Goal: Information Seeking & Learning: Learn about a topic

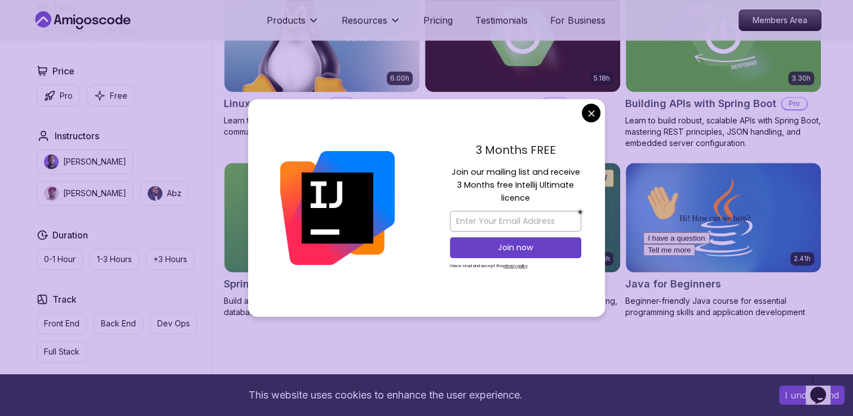
scroll to position [366, 0]
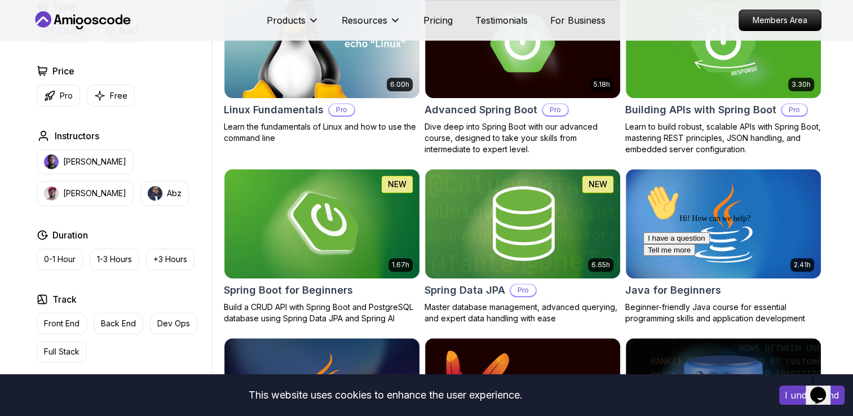
drag, startPoint x: 853, startPoint y: 59, endPoint x: 853, endPoint y: 102, distance: 42.3
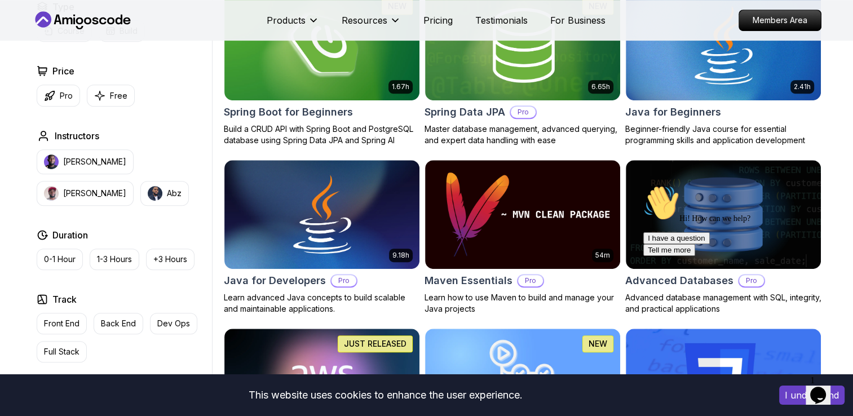
scroll to position [0, 0]
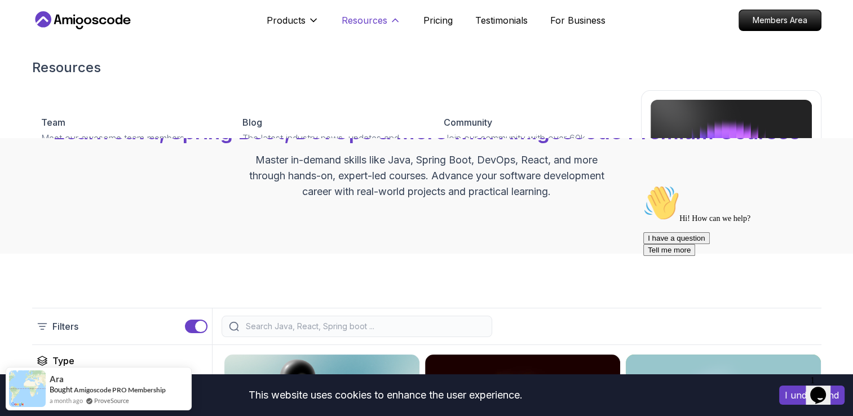
click at [367, 15] on p "Resources" at bounding box center [365, 21] width 46 height 14
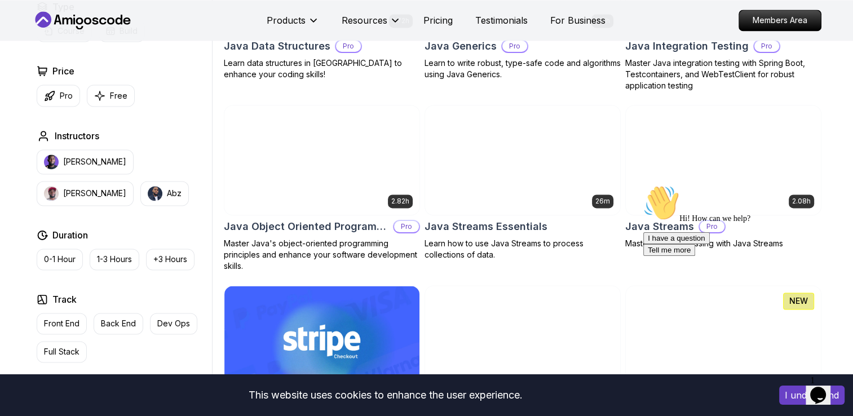
scroll to position [1782, 0]
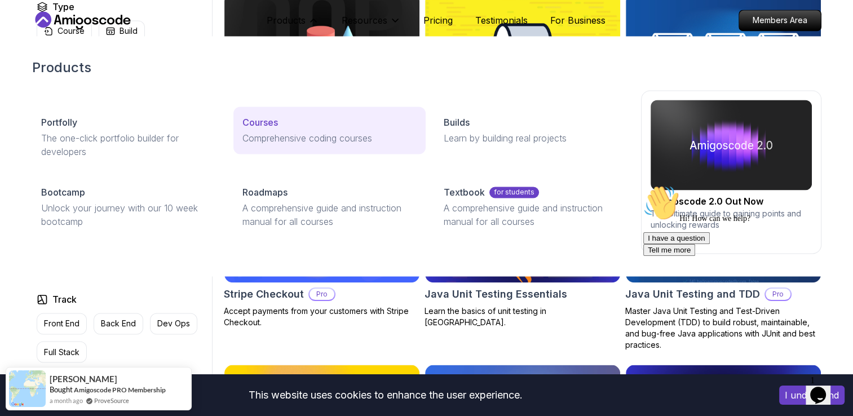
click at [305, 123] on div "Courses" at bounding box center [330, 123] width 174 height 14
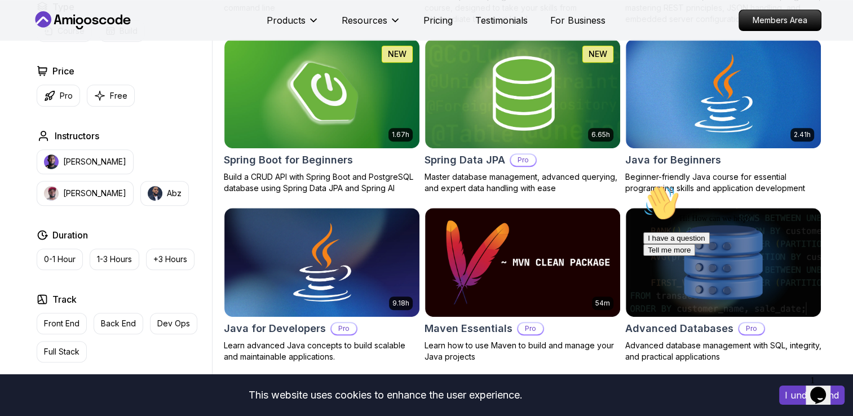
scroll to position [587, 0]
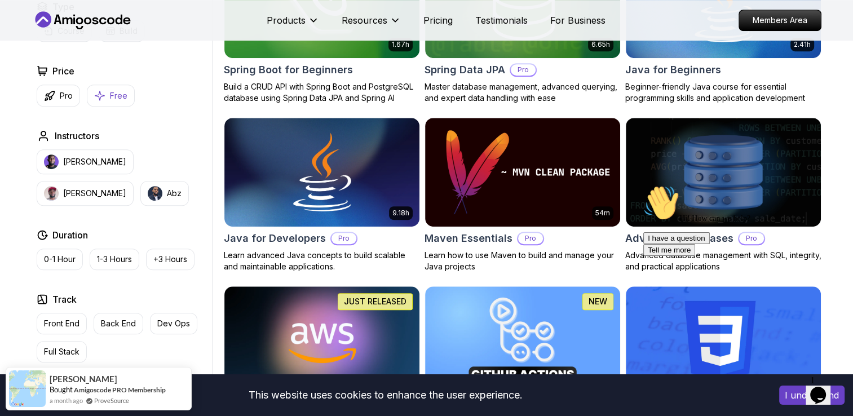
click at [115, 98] on p "Free" at bounding box center [118, 95] width 17 height 11
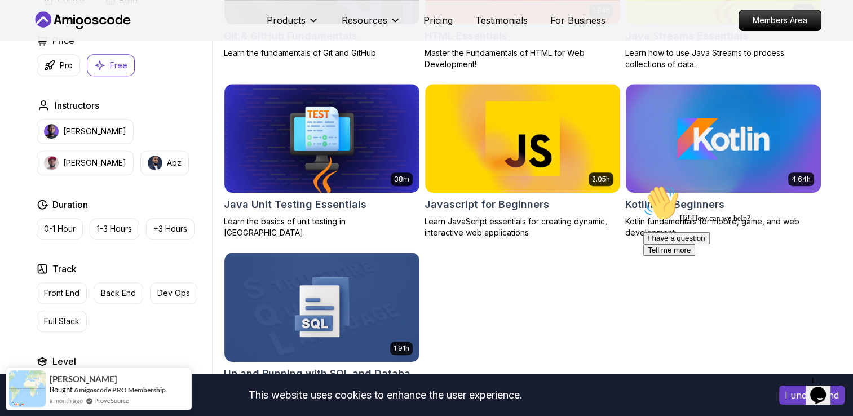
scroll to position [699, 0]
